Goal: Navigation & Orientation: Find specific page/section

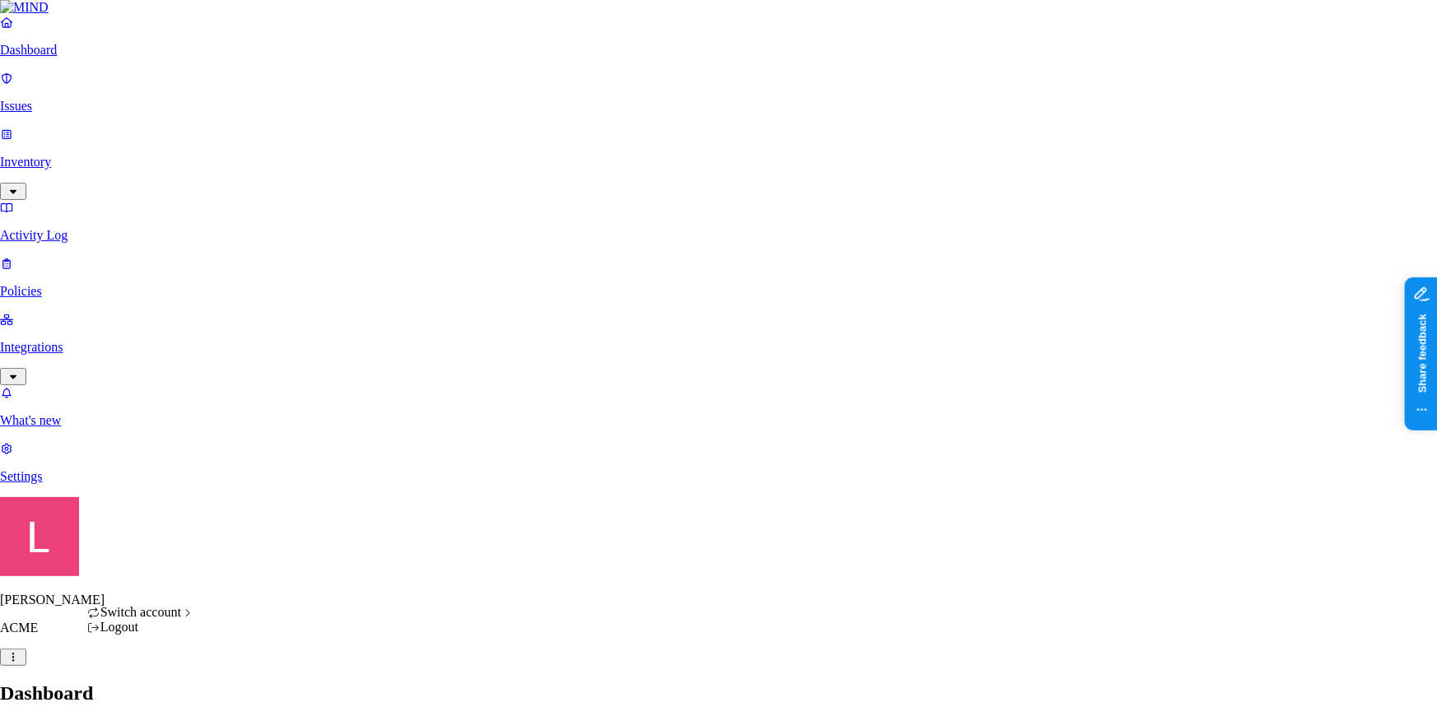
click at [274, 515] on div "APTIM" at bounding box center [302, 507] width 160 height 15
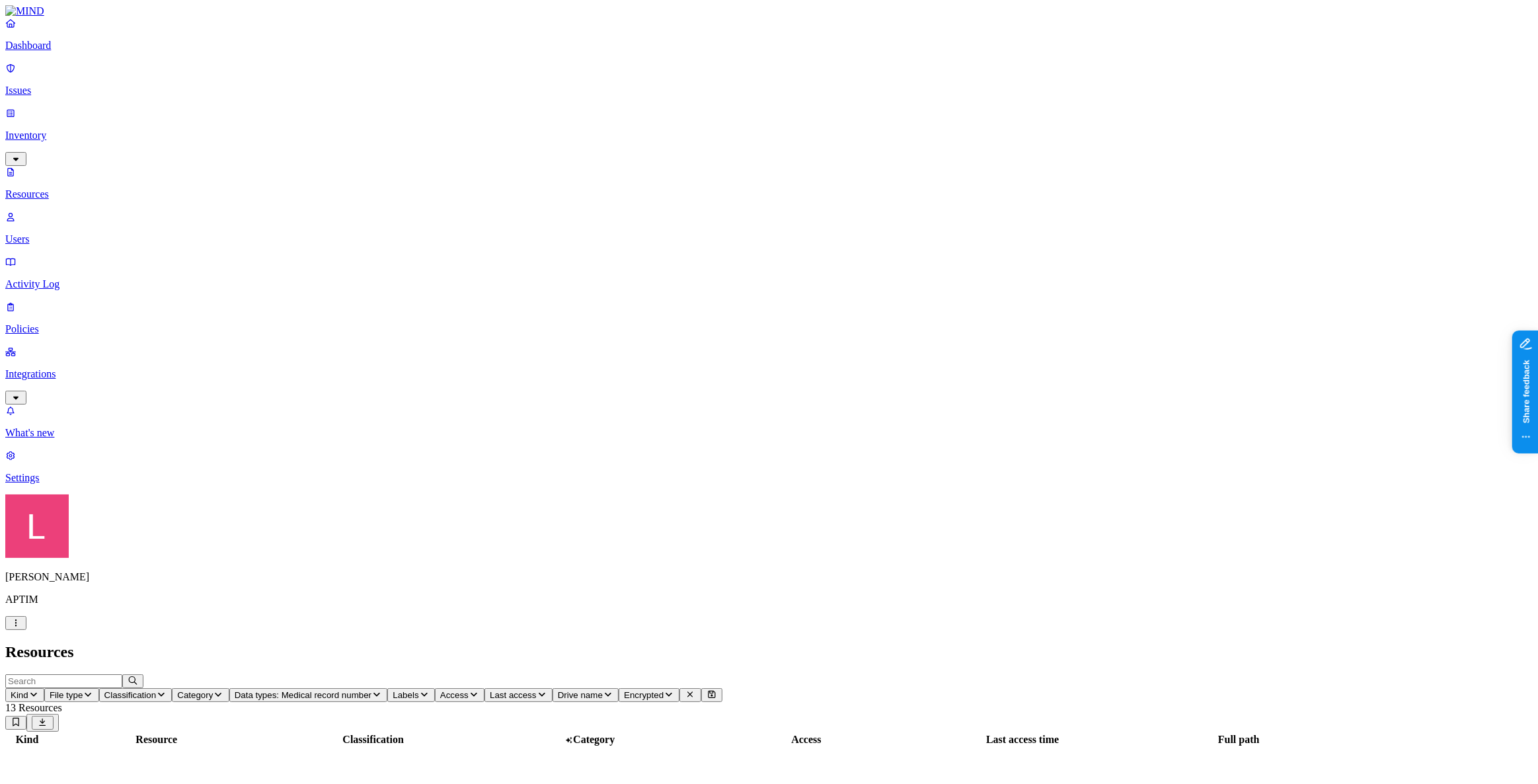
click at [127, 567] on html "Dashboard Issues Inventory Resources Users Activity Log Policies Integrations W…" at bounding box center [769, 597] width 1538 height 1194
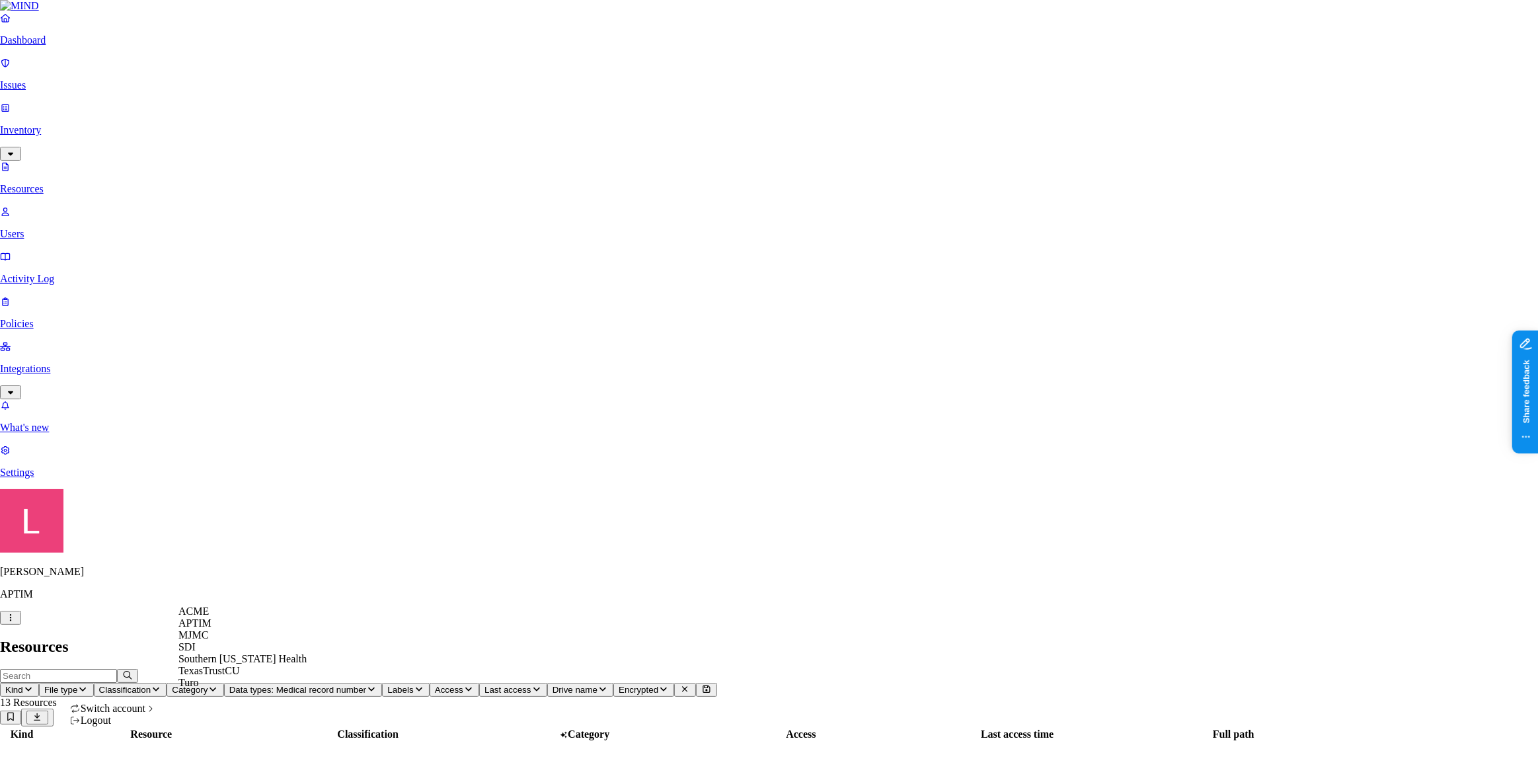
click at [125, 567] on html "Dashboard Issues Inventory Resources Users Activity Log Policies Integrations W…" at bounding box center [769, 595] width 1538 height 1189
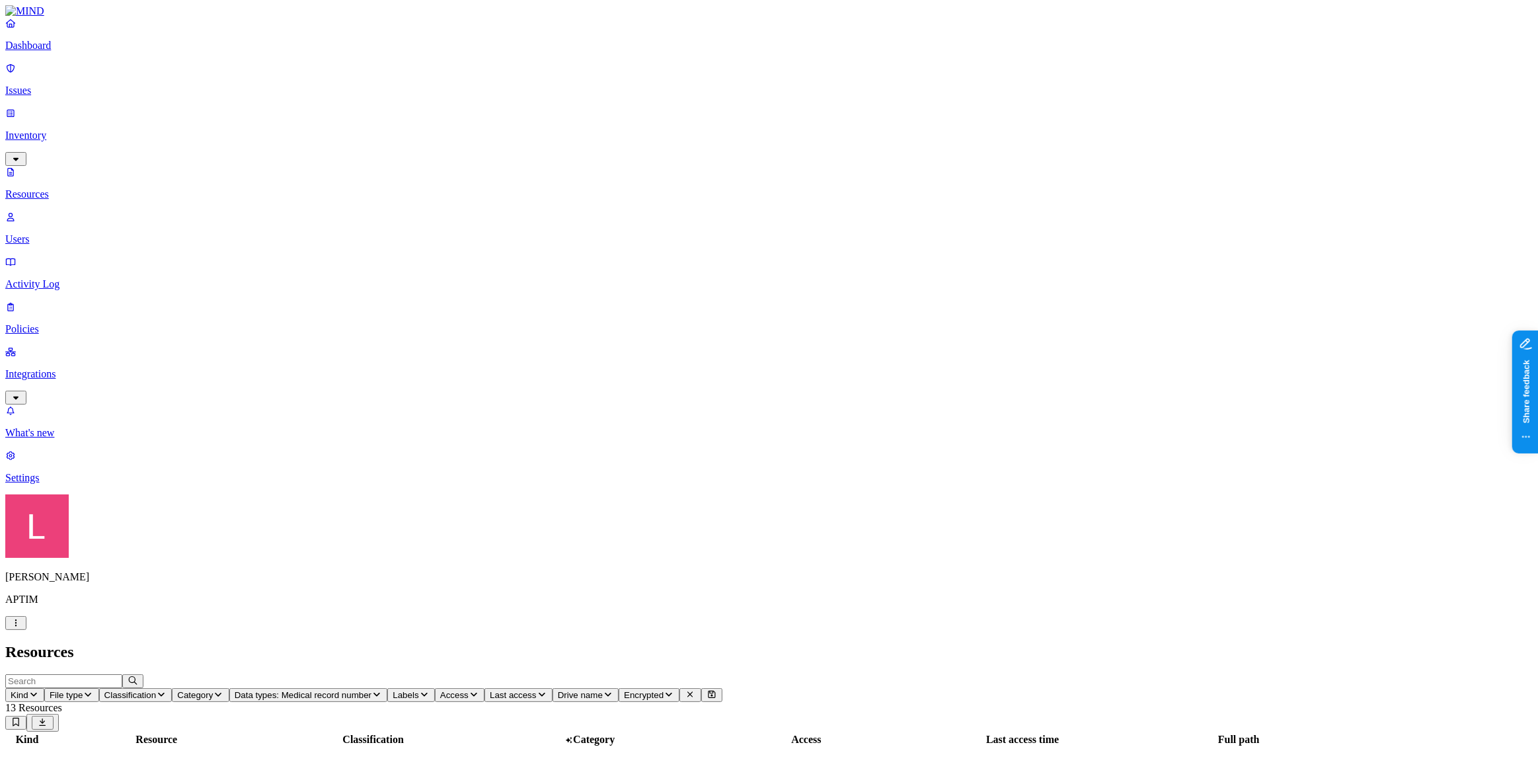
click at [53, 484] on p "Settings" at bounding box center [769, 477] width 1528 height 12
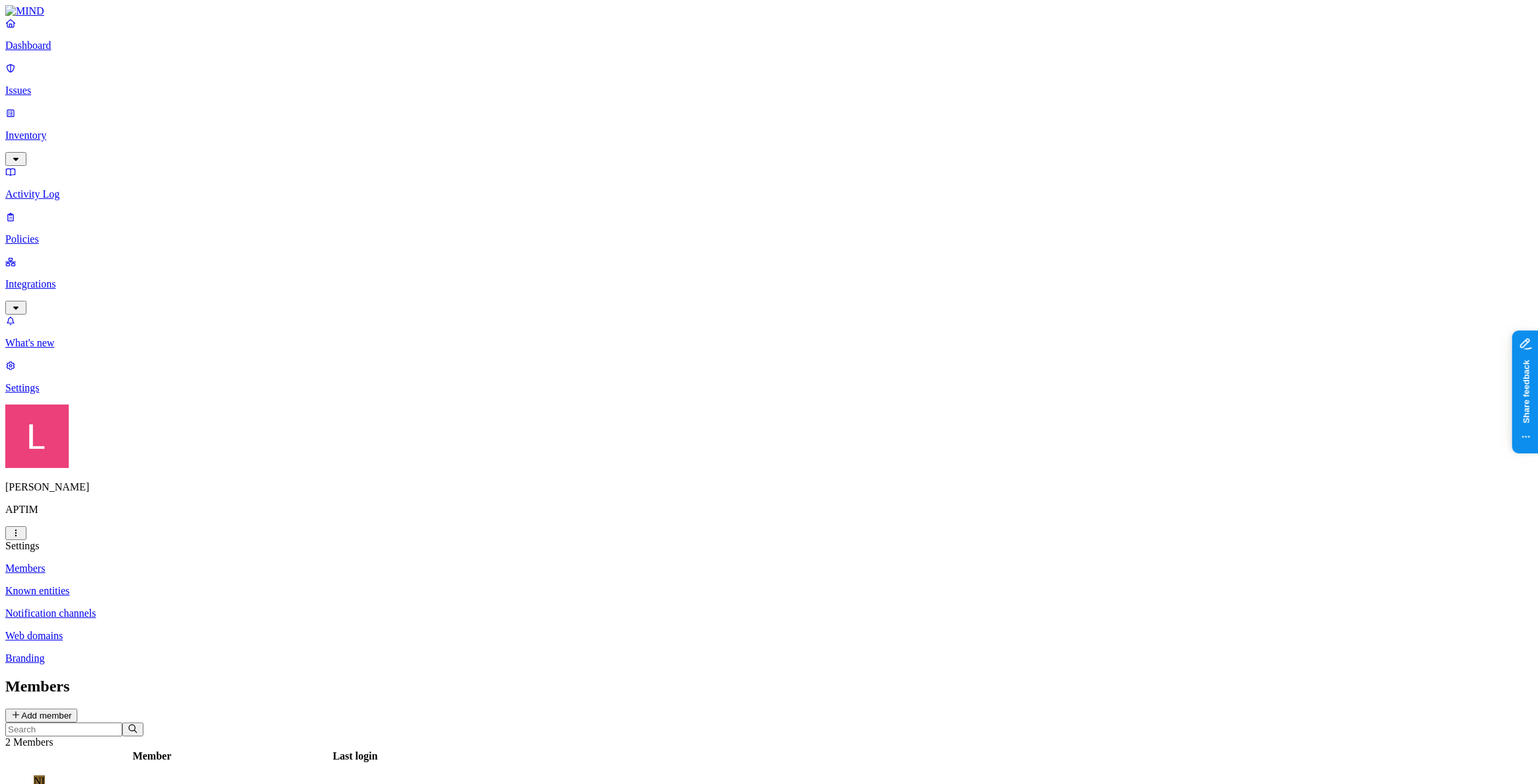
click at [47, 51] on p "Dashboard" at bounding box center [769, 45] width 1528 height 12
